Goal: Task Accomplishment & Management: Manage account settings

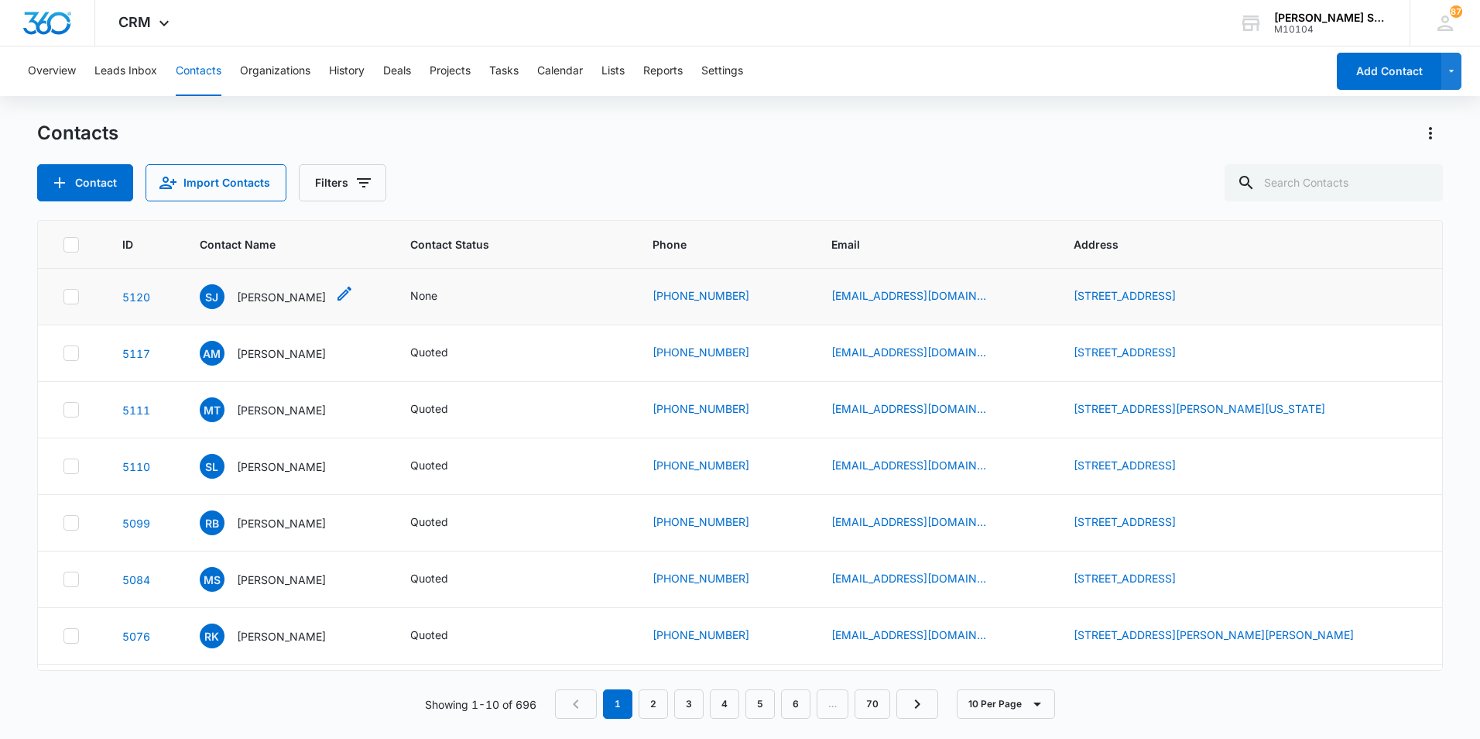
click at [261, 292] on p "Sharon JANicek" at bounding box center [281, 297] width 89 height 16
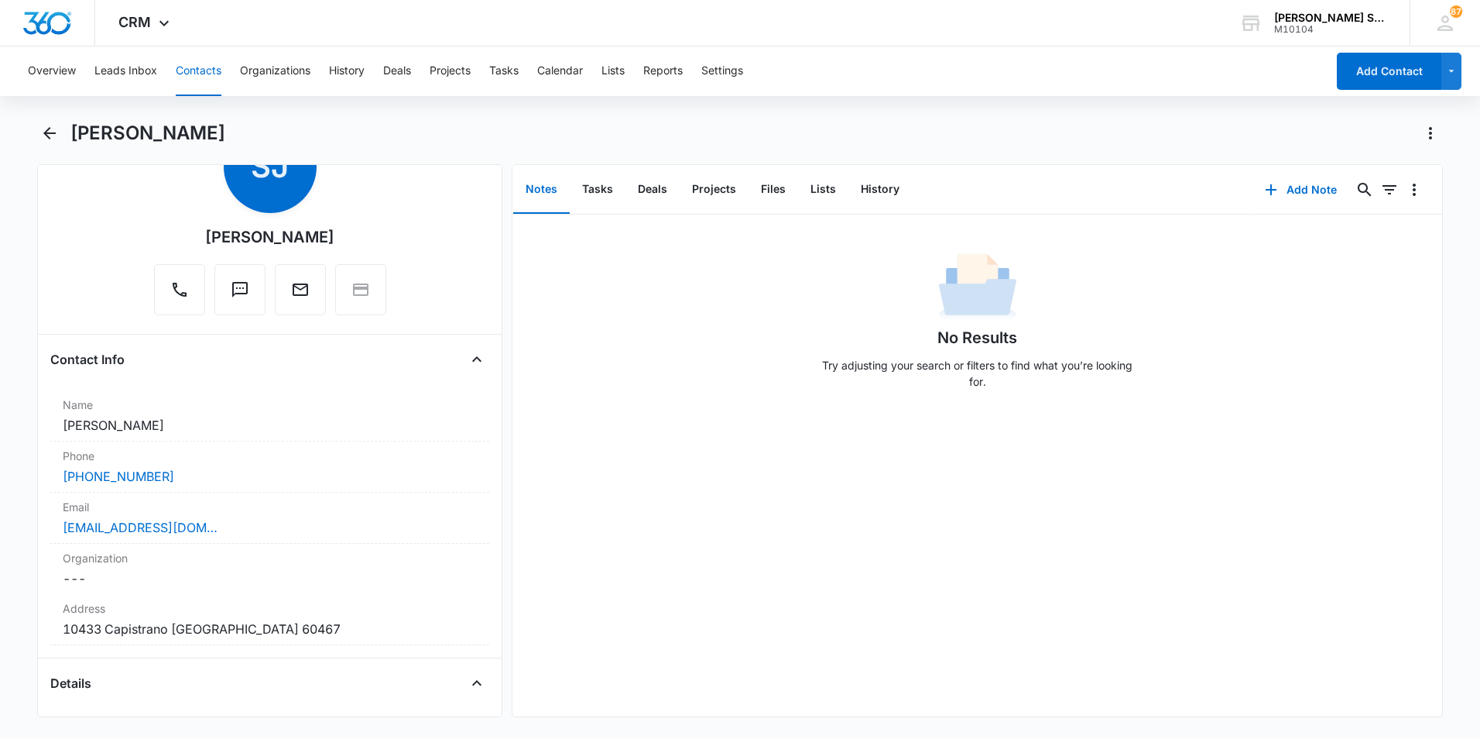
scroll to position [77, 0]
click at [1296, 184] on button "Add Note" at bounding box center [1300, 189] width 103 height 37
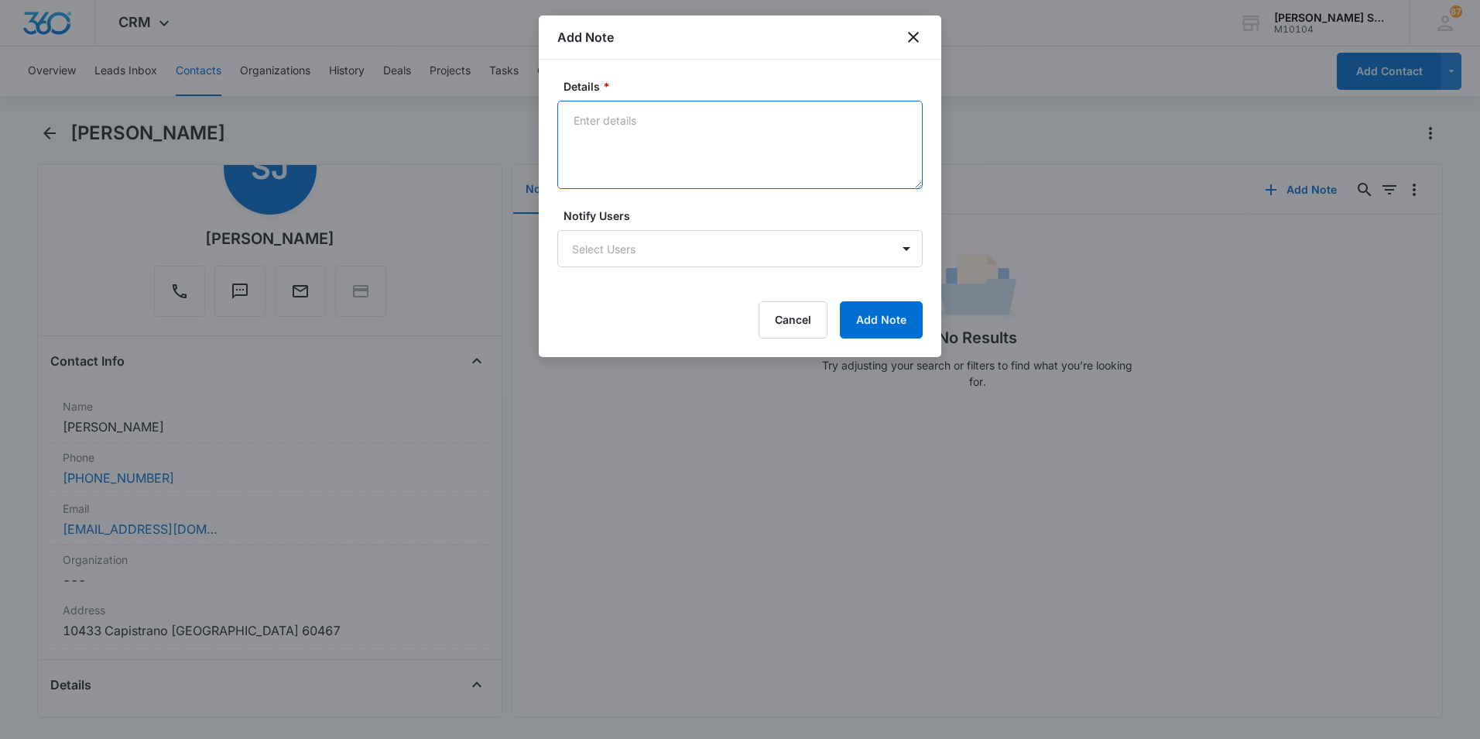
click at [640, 127] on textarea "Details *" at bounding box center [739, 145] width 365 height 88
type textarea "lvm vb8 $72 per"
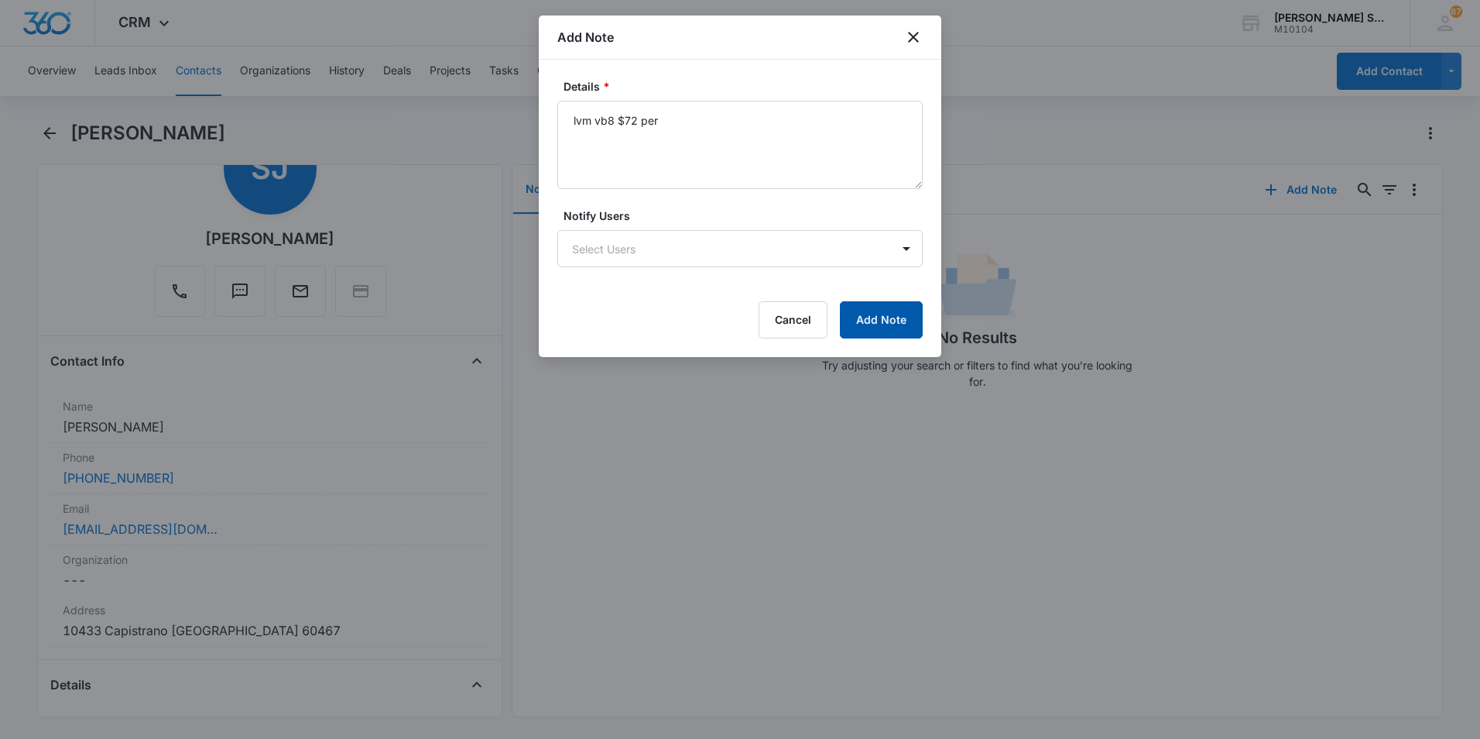
click at [912, 317] on button "Add Note" at bounding box center [881, 319] width 83 height 37
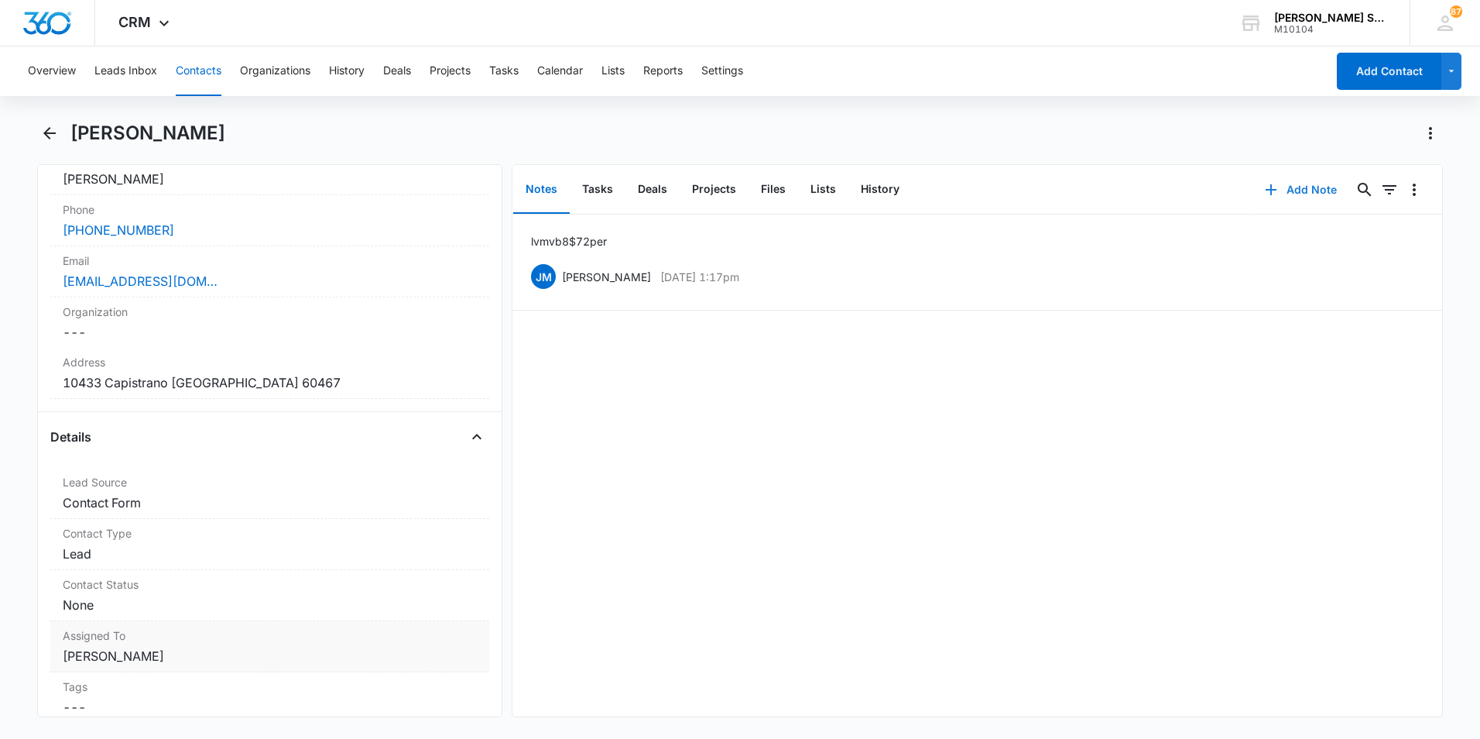
scroll to position [387, 0]
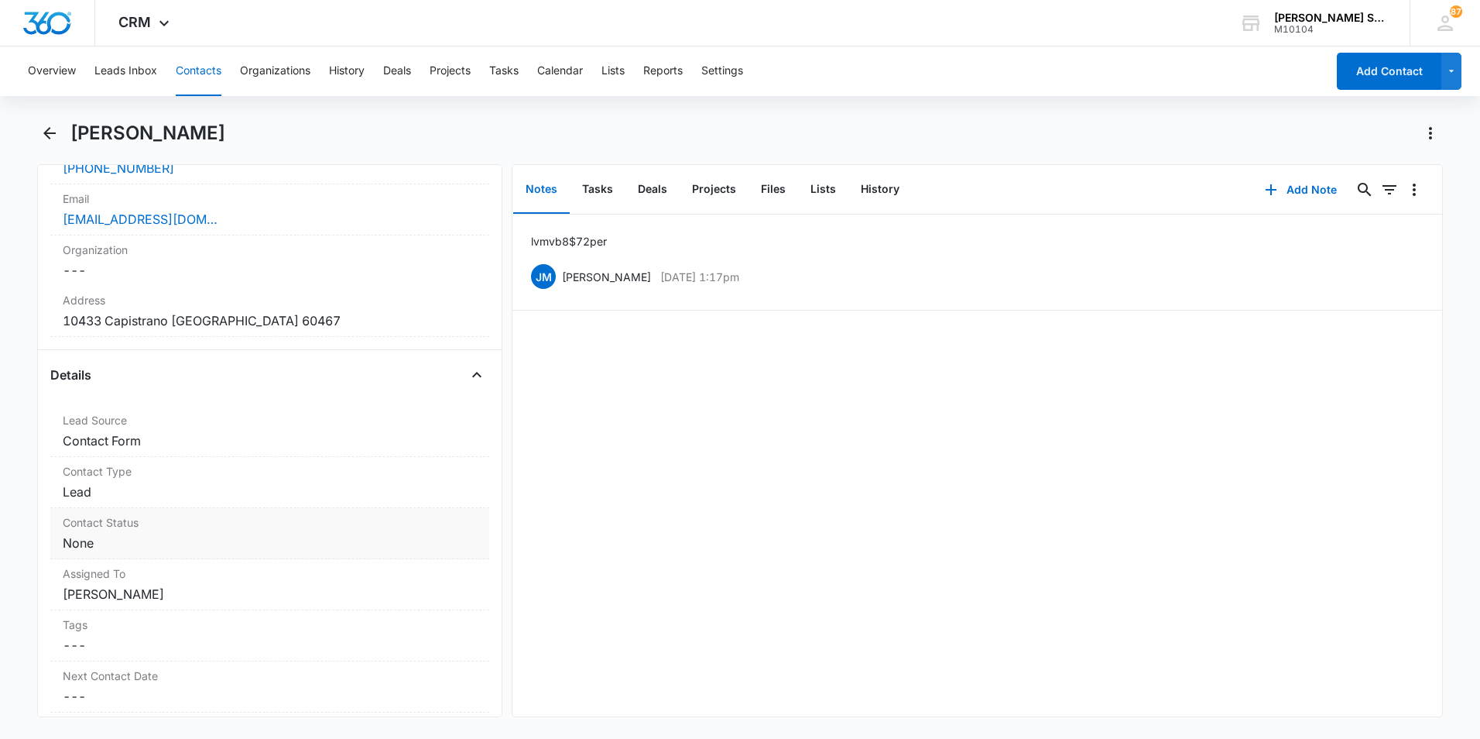
click at [356, 541] on dd "Cancel Save Changes None" at bounding box center [270, 542] width 414 height 19
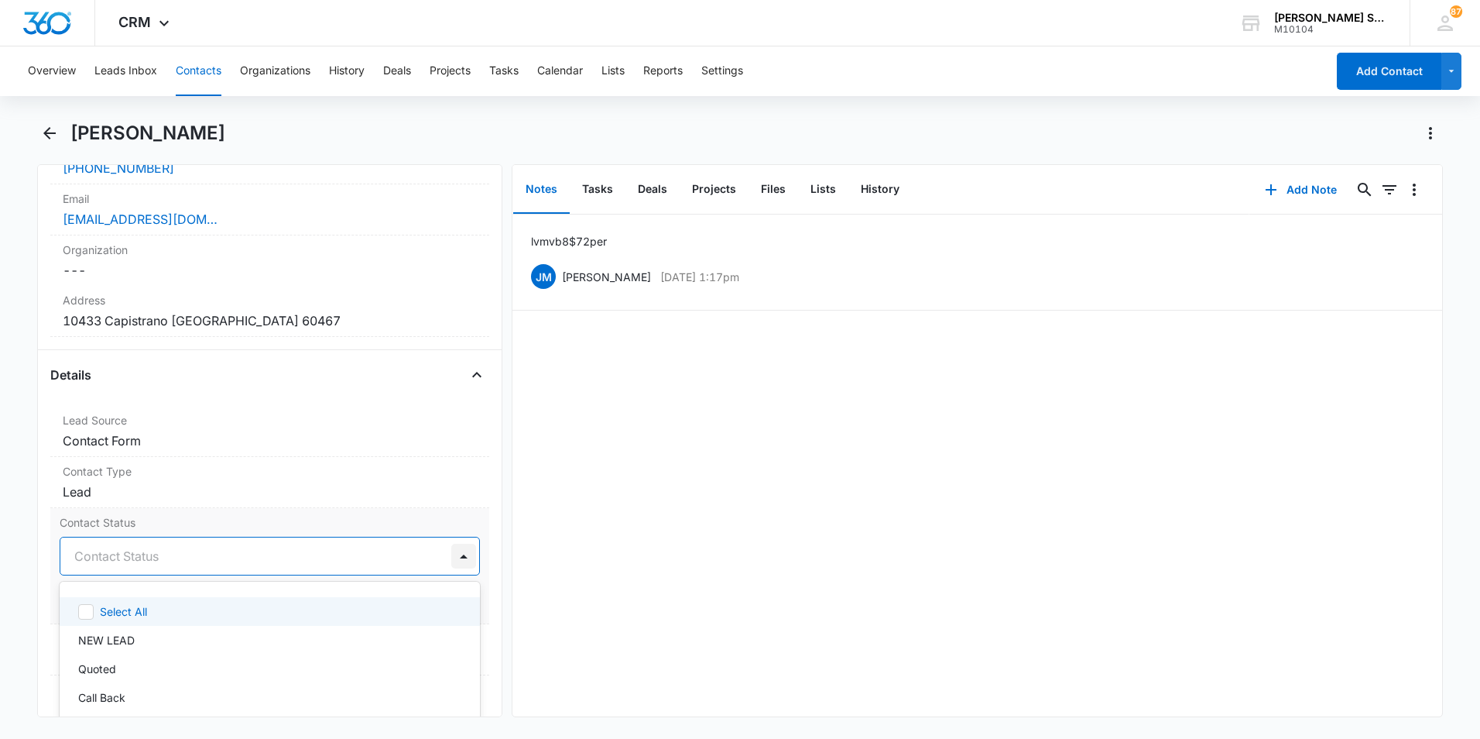
click at [451, 557] on div at bounding box center [463, 555] width 25 height 25
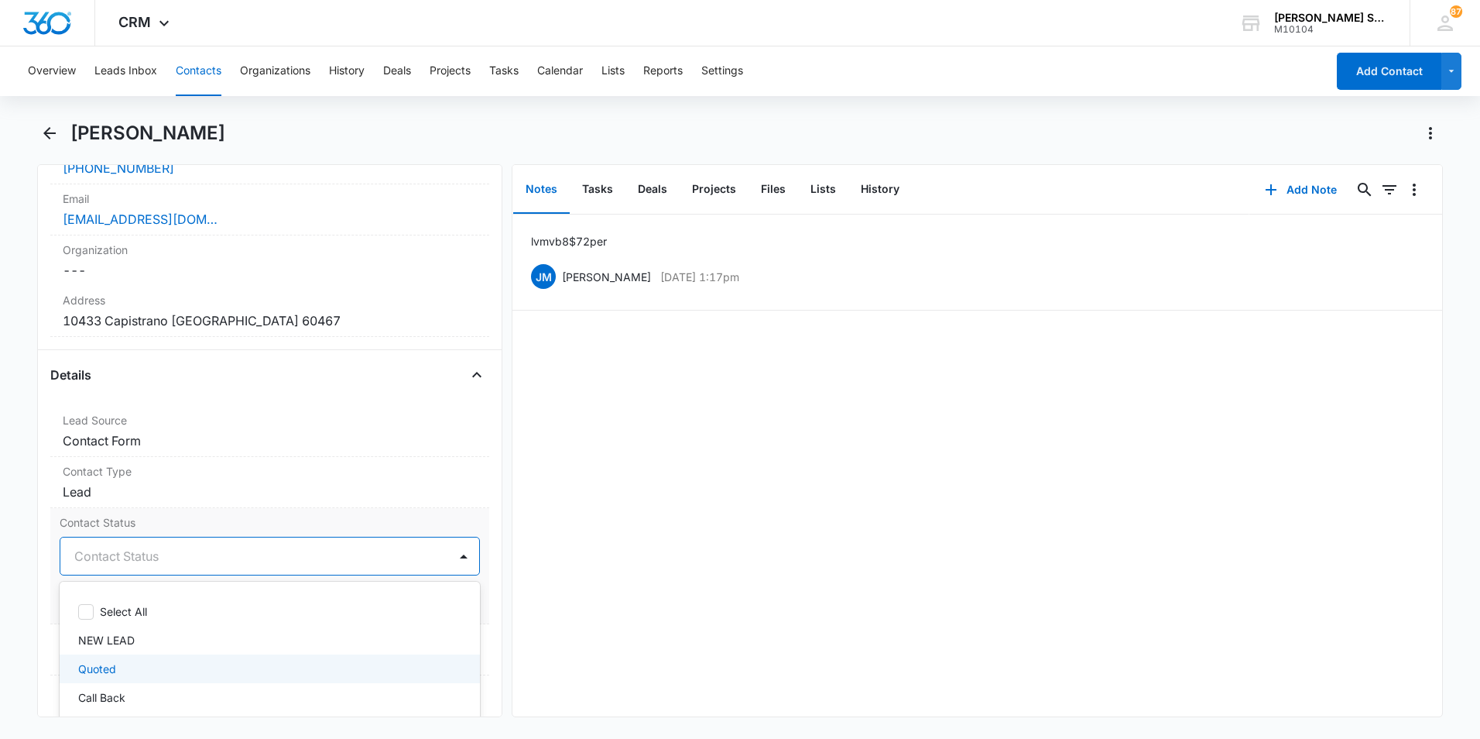
click at [139, 667] on div "Quoted" at bounding box center [268, 668] width 380 height 16
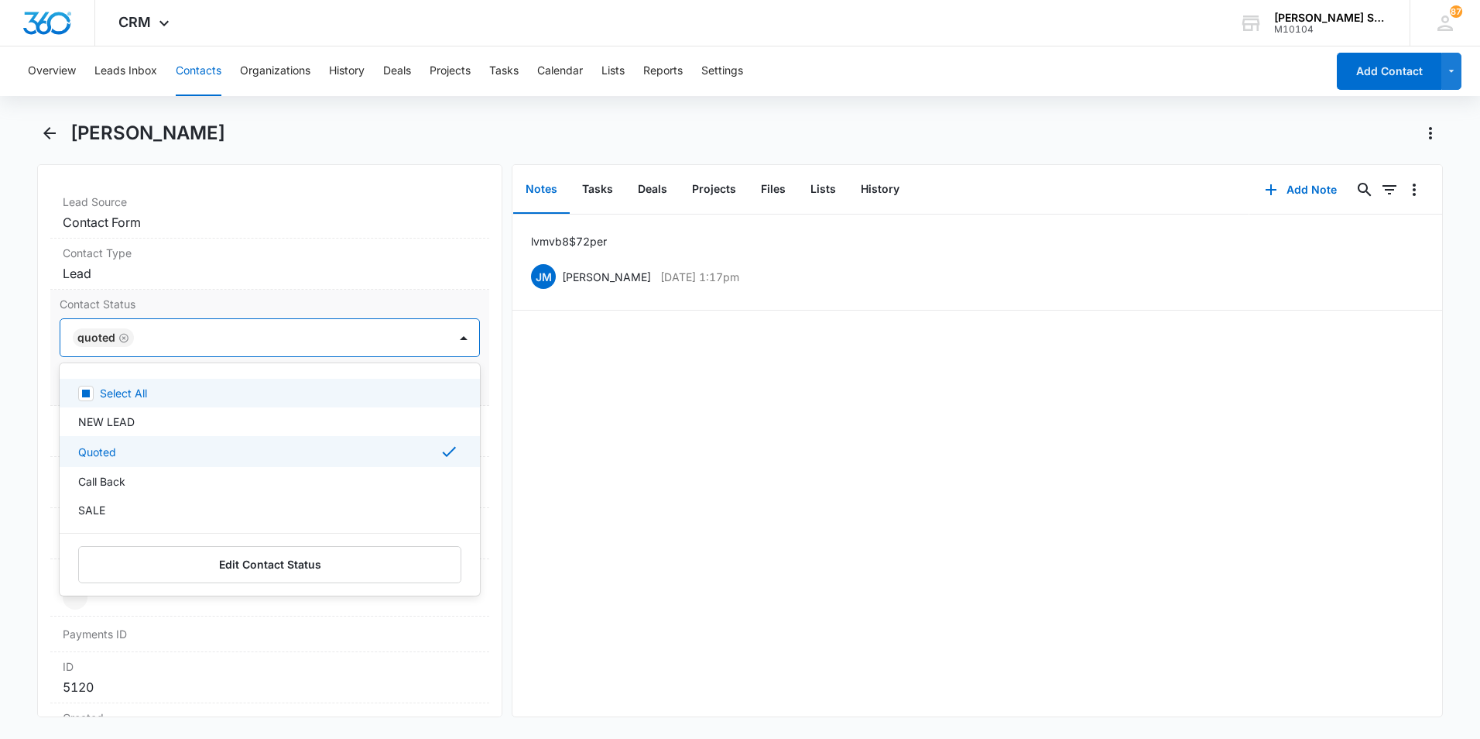
scroll to position [619, 0]
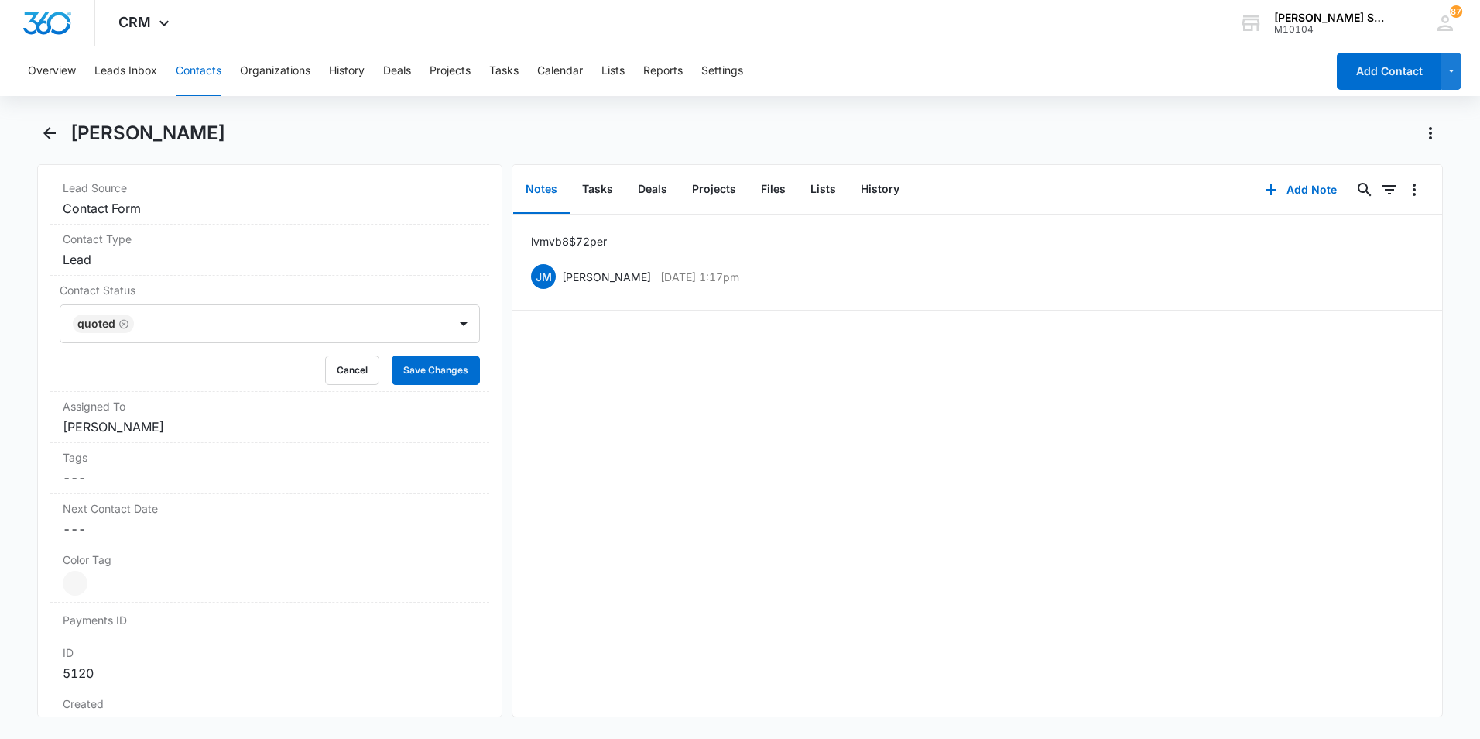
click at [653, 613] on div "lvm vb8 $72 per JM Jim McDevitt Oct 8, 2025 at 1:17pm Delete Edit" at bounding box center [977, 465] width 930 height 502
click at [435, 376] on button "Save Changes" at bounding box center [436, 369] width 88 height 29
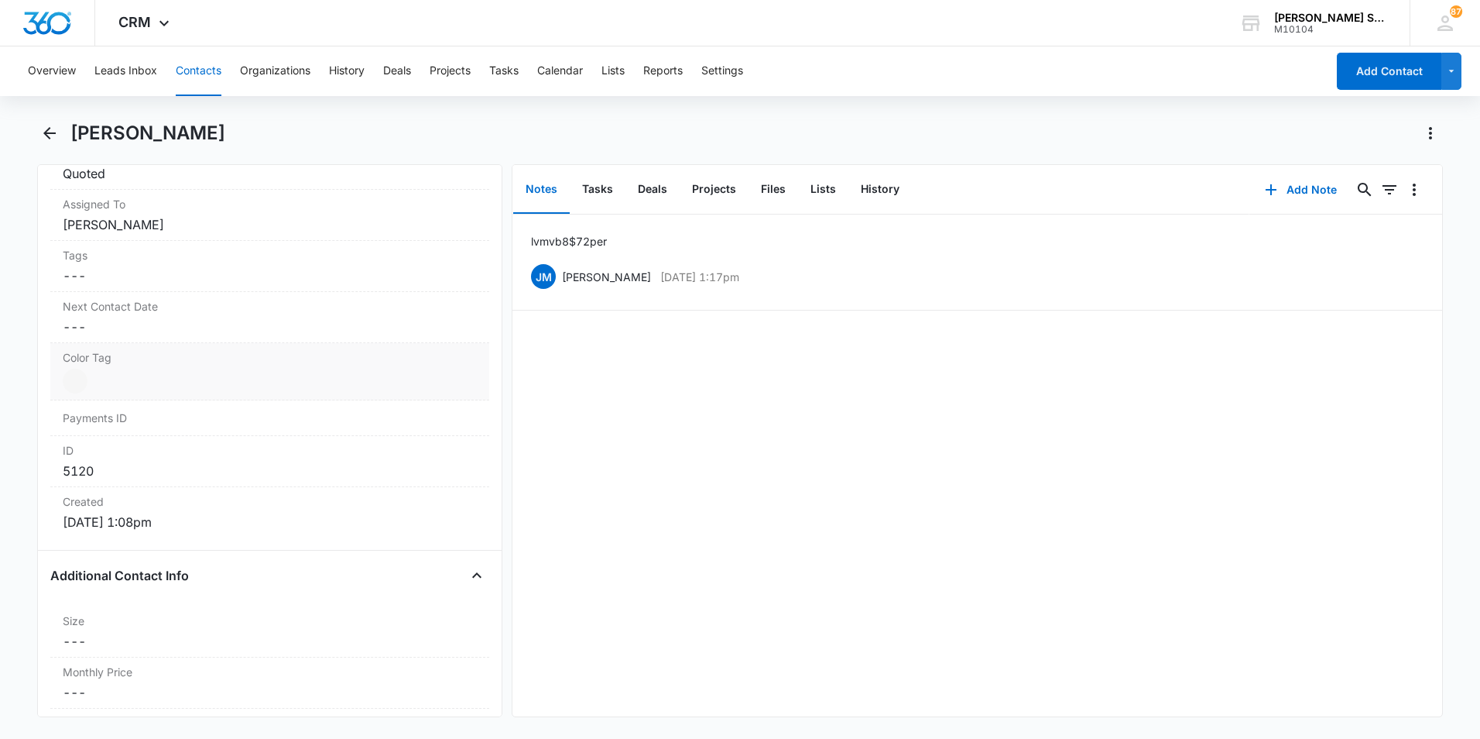
scroll to position [756, 0]
click at [416, 629] on div "Size Cancel Save Changes ---" at bounding box center [269, 631] width 439 height 51
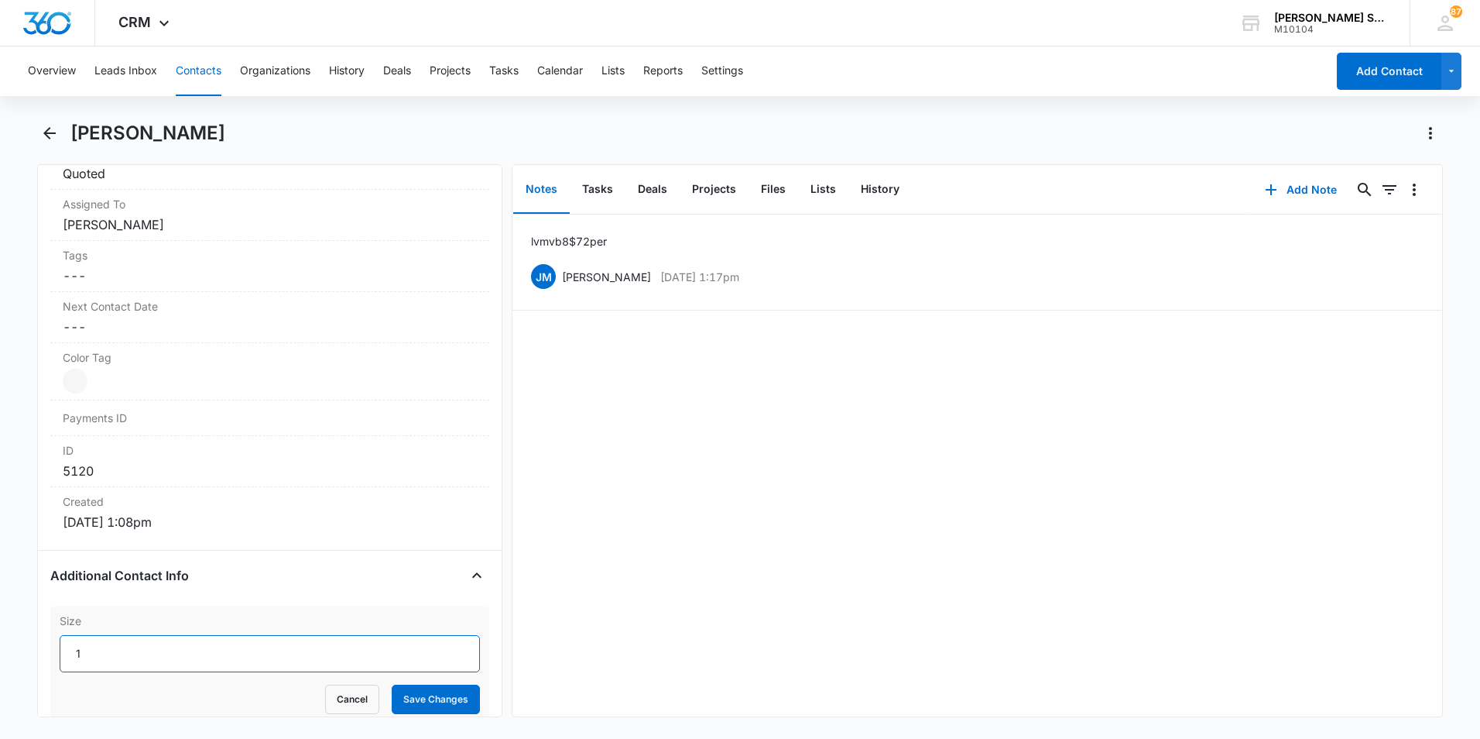
click at [447, 649] on input "1" at bounding box center [270, 653] width 420 height 37
click at [447, 649] on input "2" at bounding box center [270, 653] width 420 height 37
click at [447, 649] on input "3" at bounding box center [270, 653] width 420 height 37
click at [447, 649] on input "4" at bounding box center [270, 653] width 420 height 37
click at [447, 649] on input "5" at bounding box center [270, 653] width 420 height 37
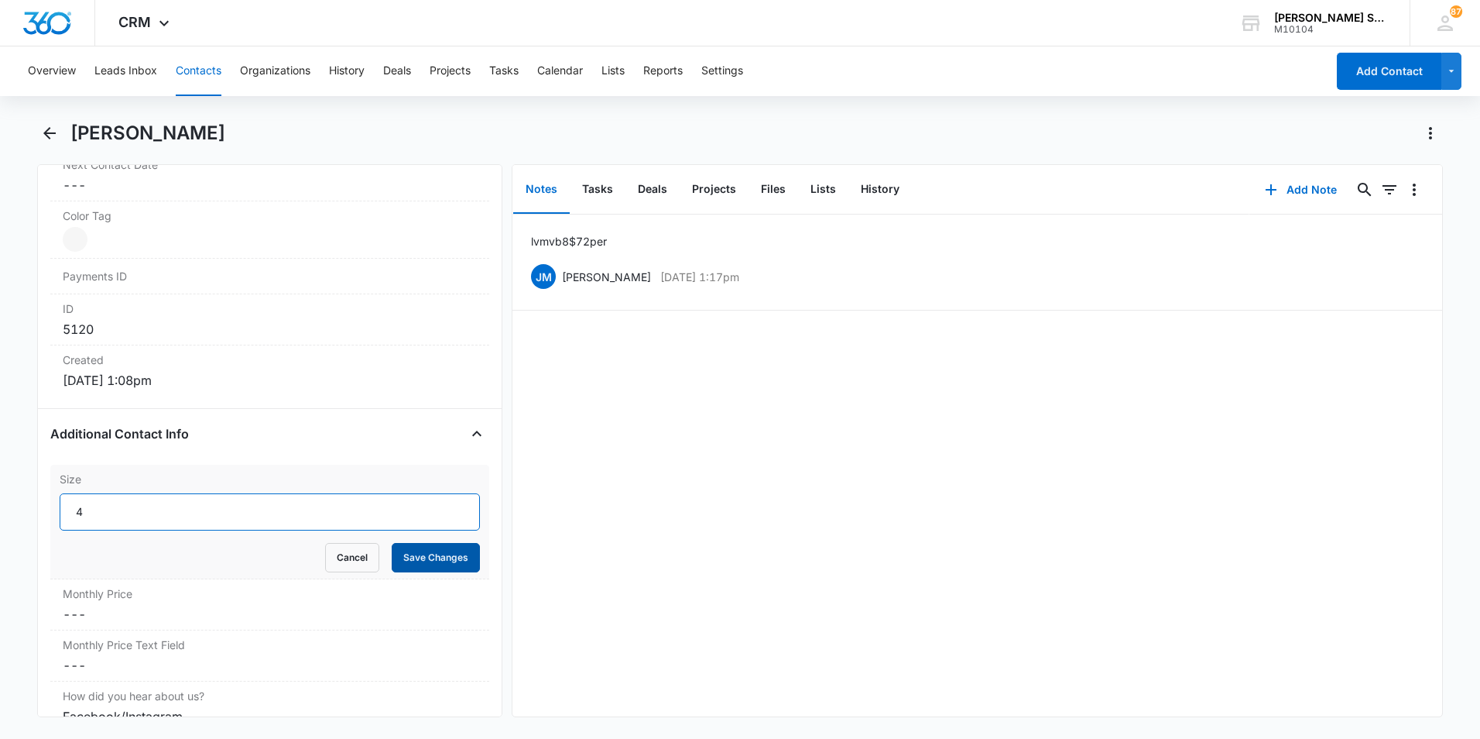
scroll to position [911, 0]
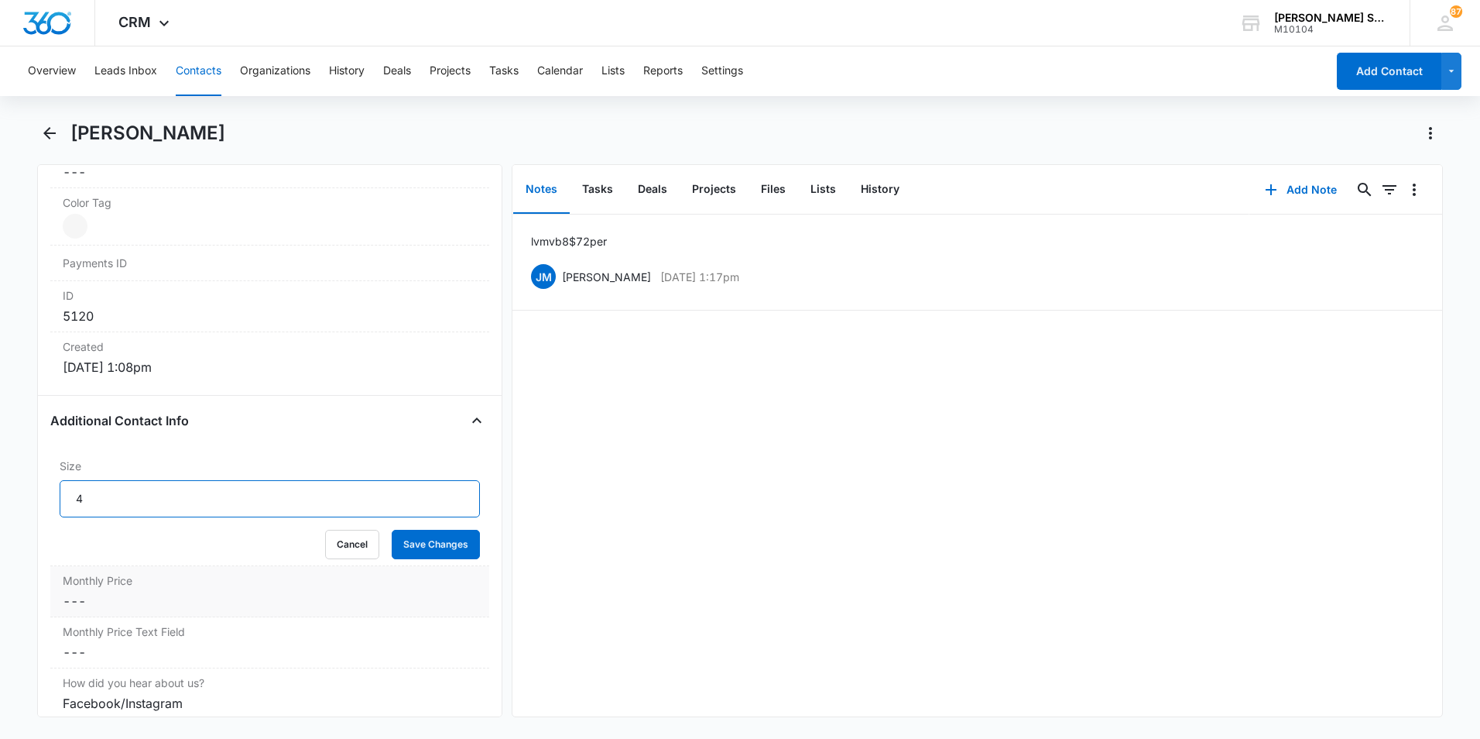
type input "4"
click at [124, 598] on dd "Cancel Save Changes ---" at bounding box center [270, 600] width 414 height 19
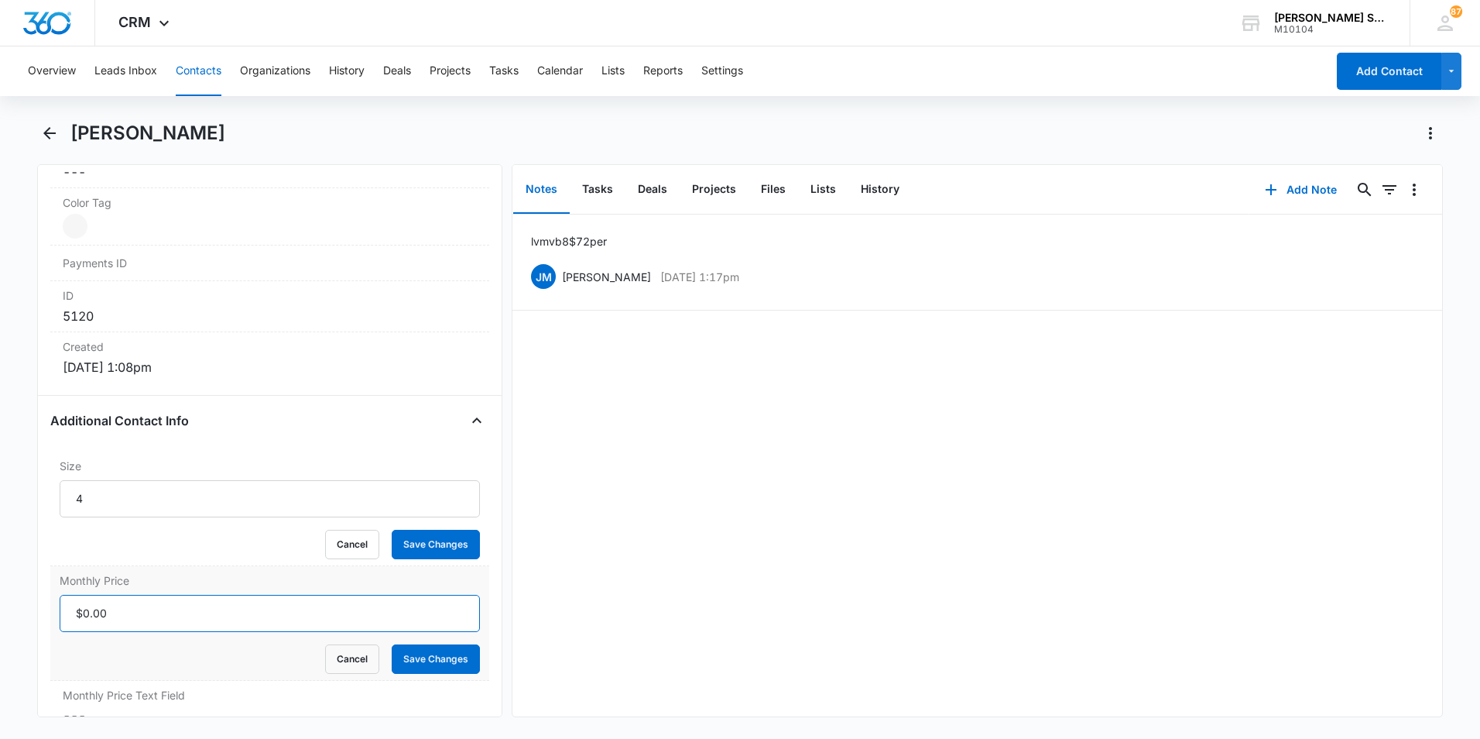
click at [111, 609] on input "Monthly Price" at bounding box center [270, 613] width 420 height 37
type input "$57.60"
click at [425, 654] on button "Save Changes" at bounding box center [436, 658] width 88 height 29
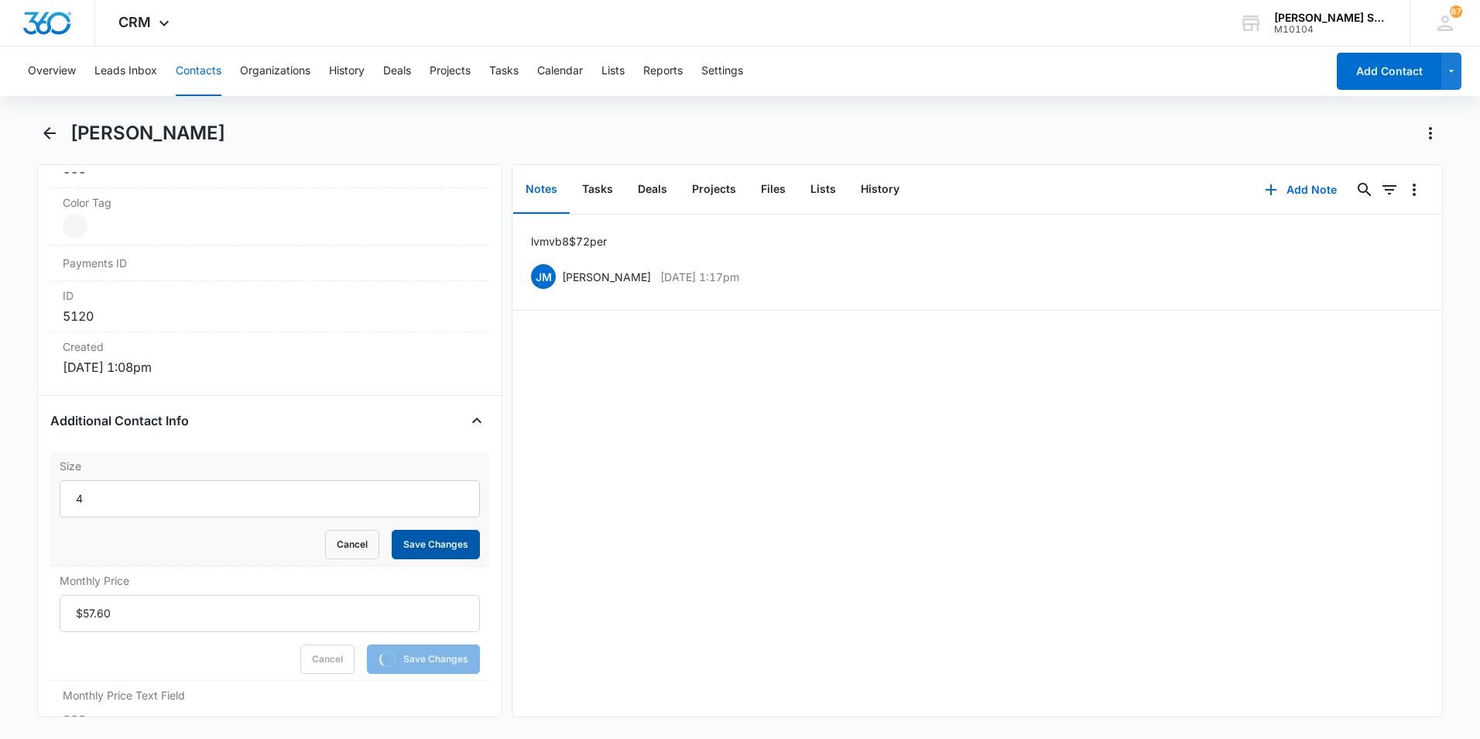
click at [427, 539] on button "Save Changes" at bounding box center [436, 544] width 88 height 29
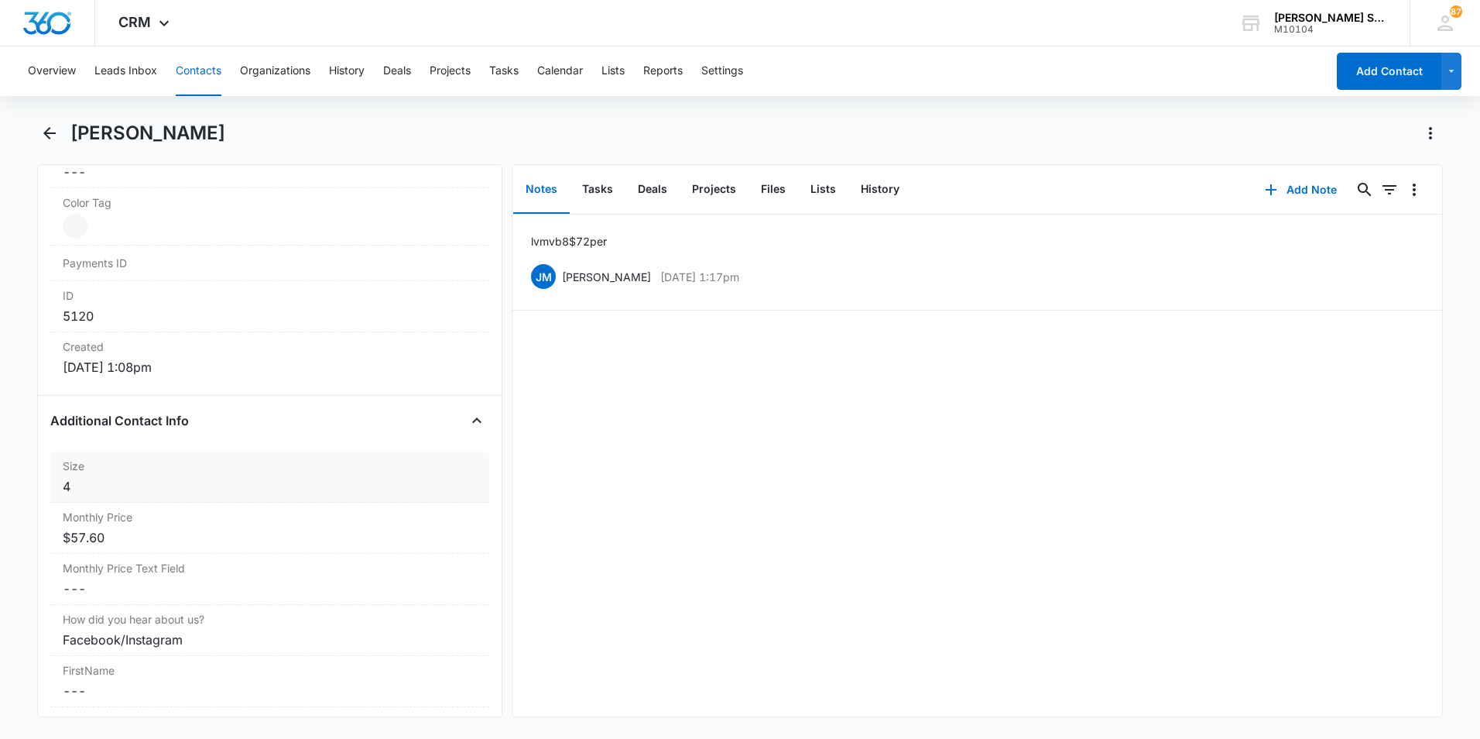
click at [139, 479] on div "4" at bounding box center [270, 486] width 414 height 19
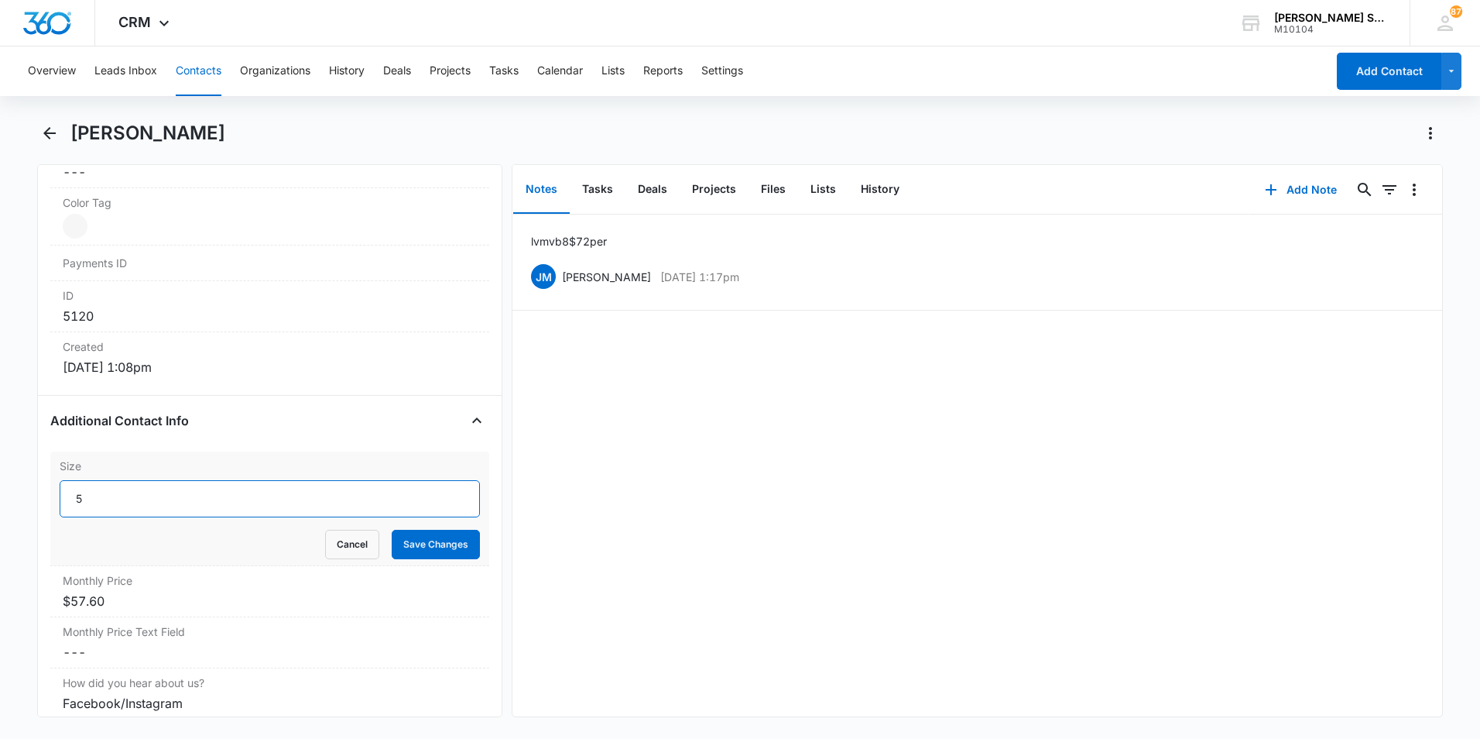
click at [444, 490] on input "5" at bounding box center [270, 498] width 420 height 37
type input "6"
click at [444, 490] on input "6" at bounding box center [270, 498] width 420 height 37
click at [413, 543] on button "Save Changes" at bounding box center [436, 544] width 88 height 29
